Goal: Task Accomplishment & Management: Use online tool/utility

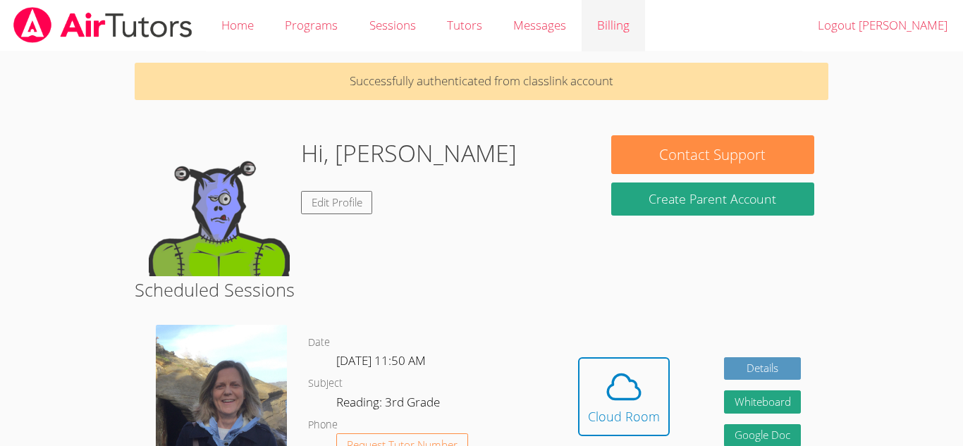
click at [626, 25] on link "Billing" at bounding box center [613, 25] width 63 height 51
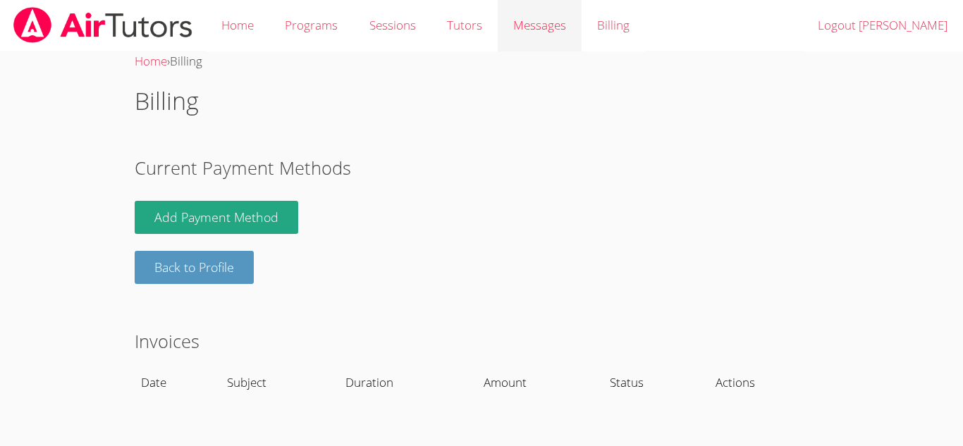
click at [541, 23] on span "Messages" at bounding box center [539, 25] width 53 height 16
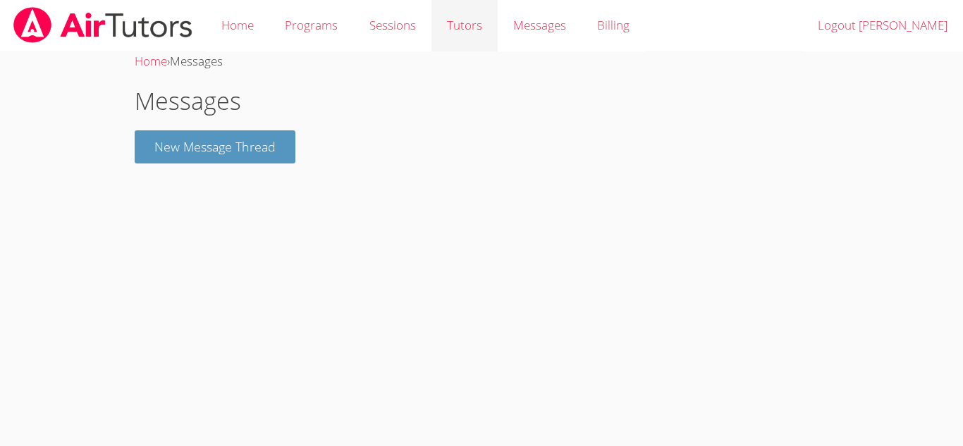
click at [456, 25] on link "Tutors" at bounding box center [465, 25] width 66 height 51
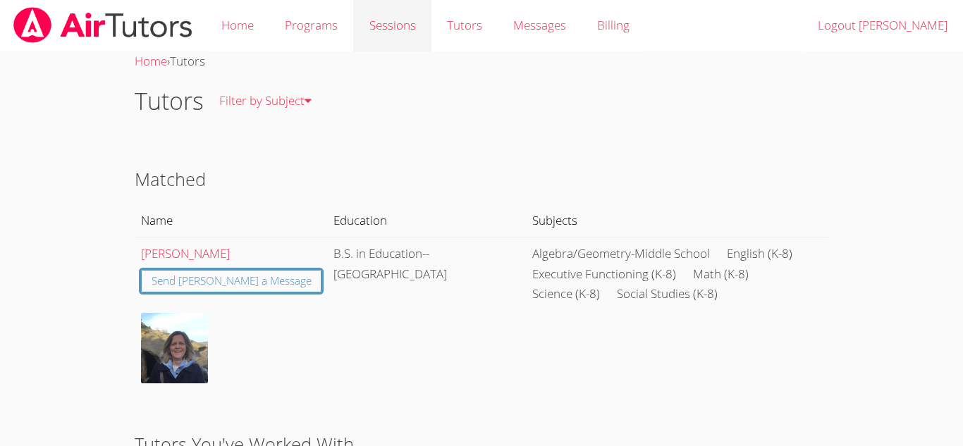
click at [377, 22] on link "Sessions" at bounding box center [392, 25] width 78 height 51
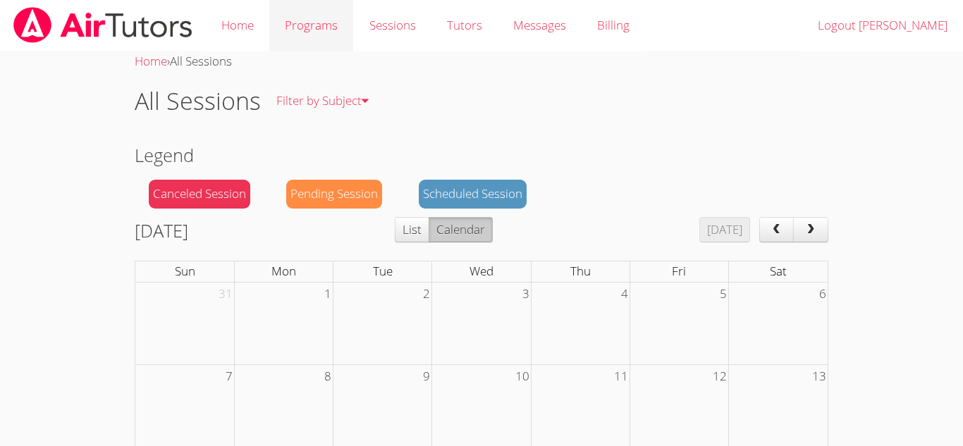
click at [314, 20] on link "Programs" at bounding box center [311, 25] width 84 height 51
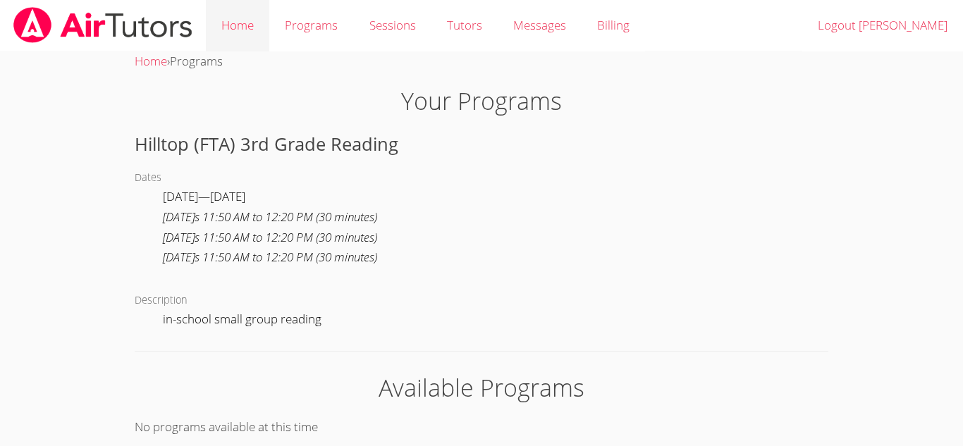
click at [256, 26] on link "Home" at bounding box center [237, 25] width 63 height 51
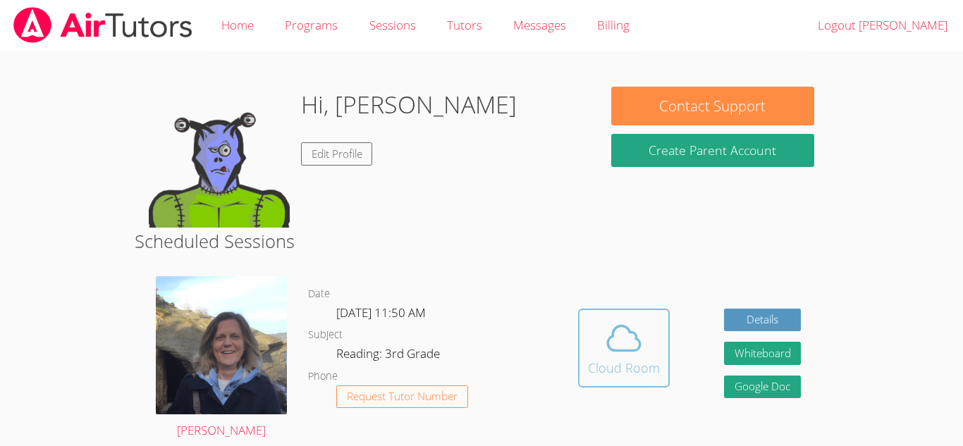
click at [633, 337] on icon at bounding box center [623, 338] width 39 height 39
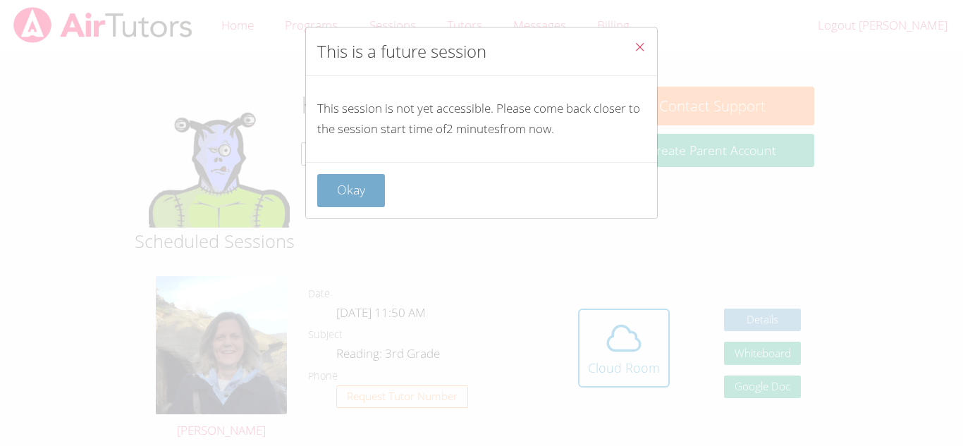
click at [329, 194] on button "Okay" at bounding box center [351, 190] width 68 height 33
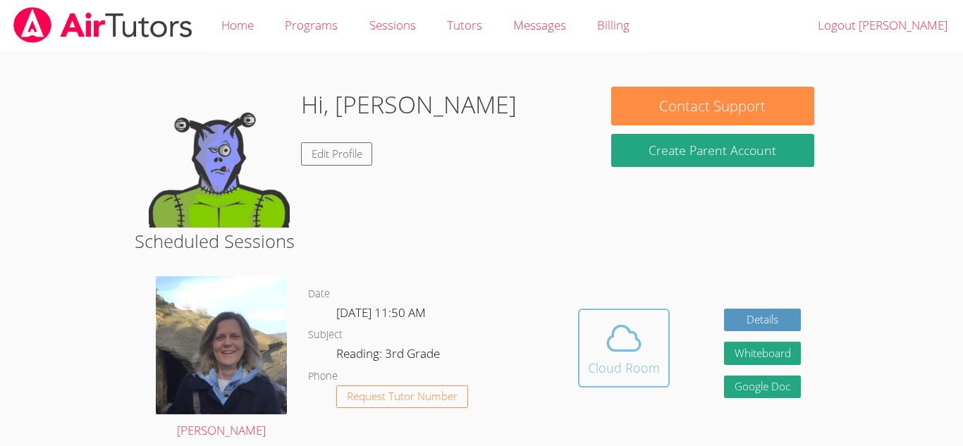
click at [604, 356] on icon at bounding box center [623, 338] width 39 height 39
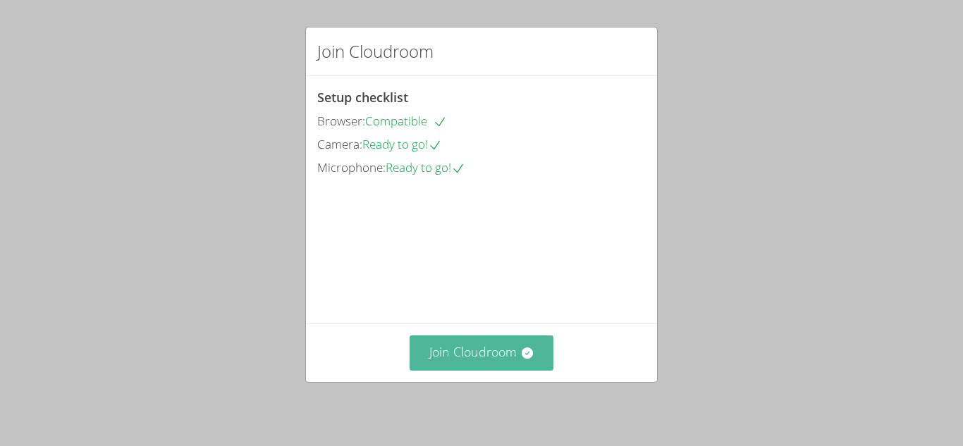
click at [538, 358] on button "Join Cloudroom" at bounding box center [482, 353] width 145 height 35
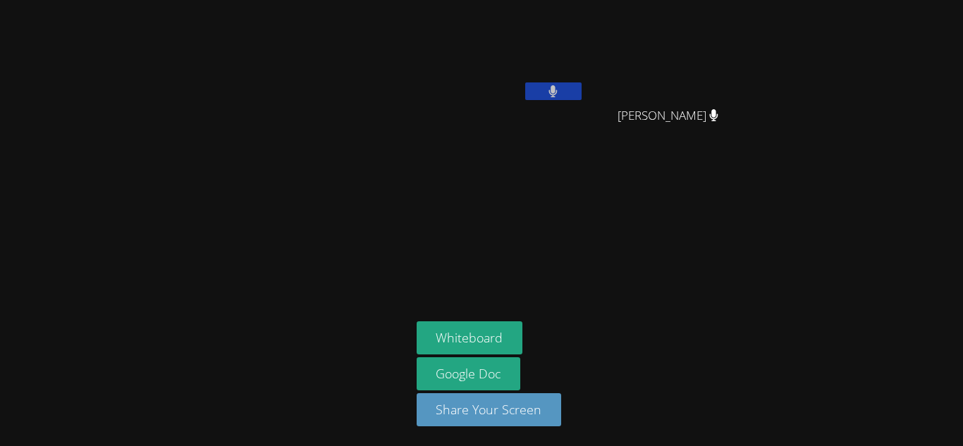
click at [532, 141] on div "Marisol Hernandez De Jesus" at bounding box center [501, 81] width 168 height 151
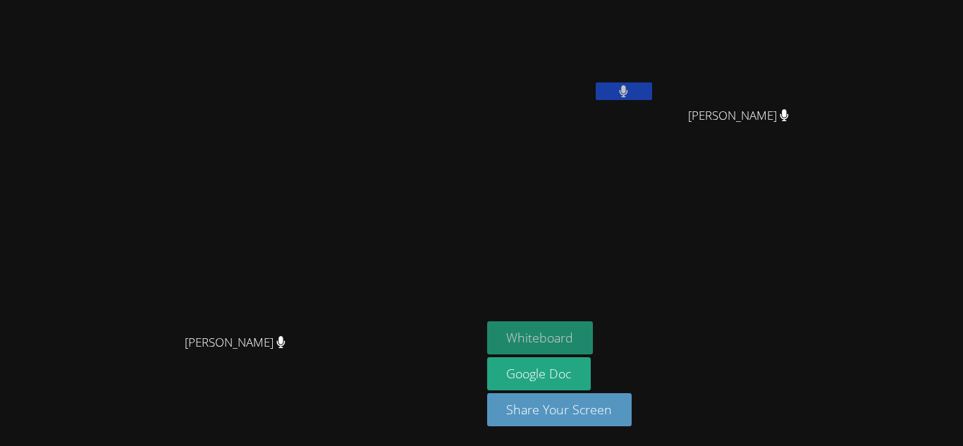
click at [594, 339] on button "Whiteboard" at bounding box center [540, 338] width 106 height 33
